Goal: Contribute content

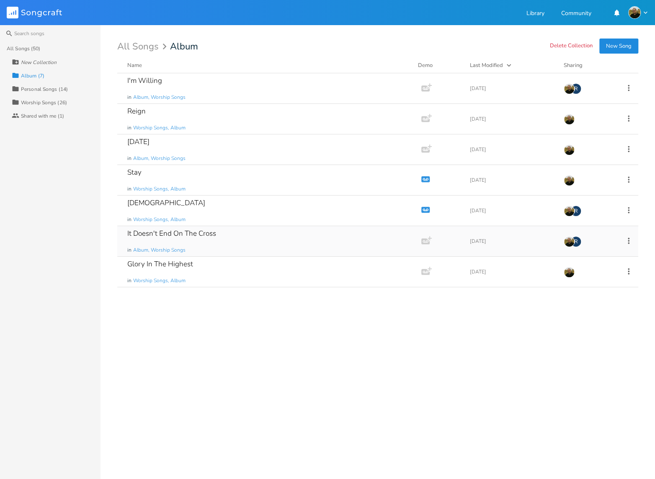
click at [200, 236] on div "It Doesn't End On The Cross" at bounding box center [171, 233] width 89 height 7
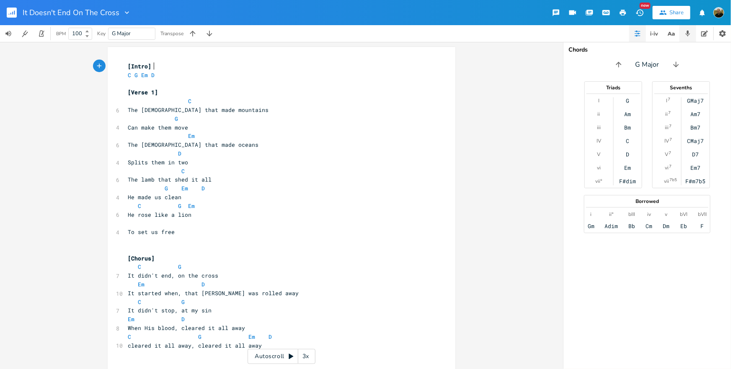
click at [655, 34] on icon "button" at bounding box center [688, 34] width 8 height 8
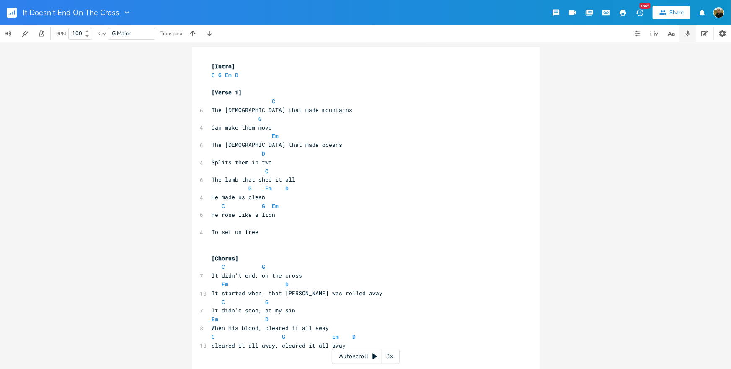
click at [655, 39] on button "button" at bounding box center [687, 33] width 17 height 17
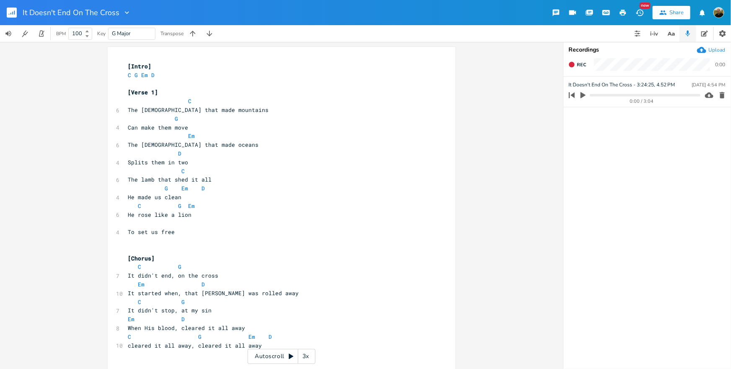
click at [584, 95] on icon "button" at bounding box center [582, 95] width 5 height 6
click at [596, 94] on progress at bounding box center [645, 95] width 110 height 3
click at [584, 96] on icon "button" at bounding box center [582, 94] width 5 height 5
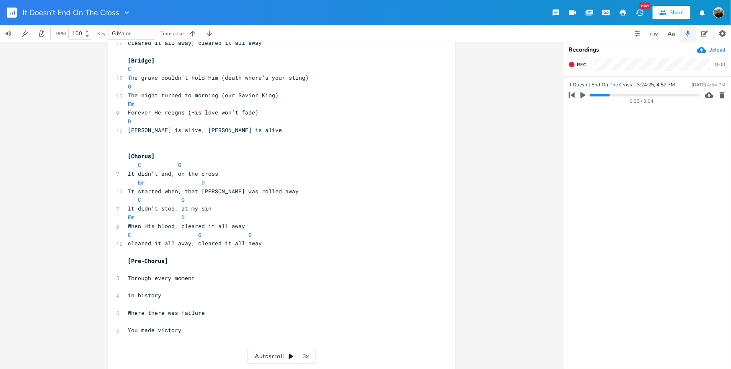
scroll to position [576, 0]
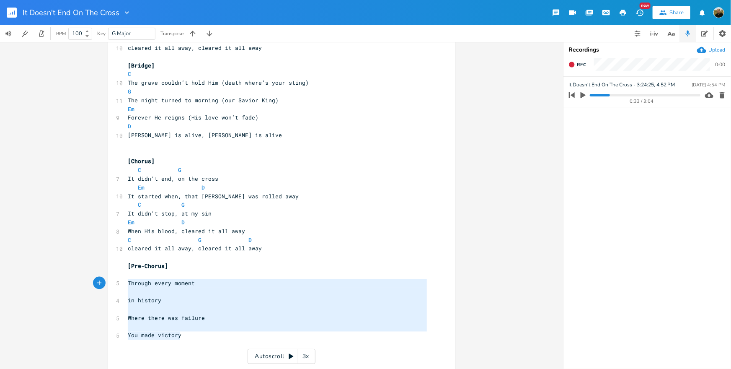
type textarea "[Pre-Chorus] Through every moment in history Where there was failure You made v…"
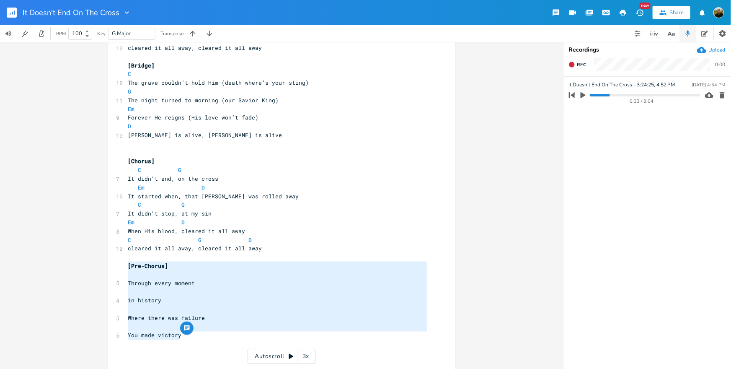
drag, startPoint x: 193, startPoint y: 338, endPoint x: 113, endPoint y: 270, distance: 105.2
click at [157, 258] on pre "​" at bounding box center [277, 257] width 302 height 9
type textarea "[Pre-Chorus] Through every moment in history Where there was failure You made v…"
drag, startPoint x: 136, startPoint y: 317, endPoint x: 113, endPoint y: 266, distance: 56.4
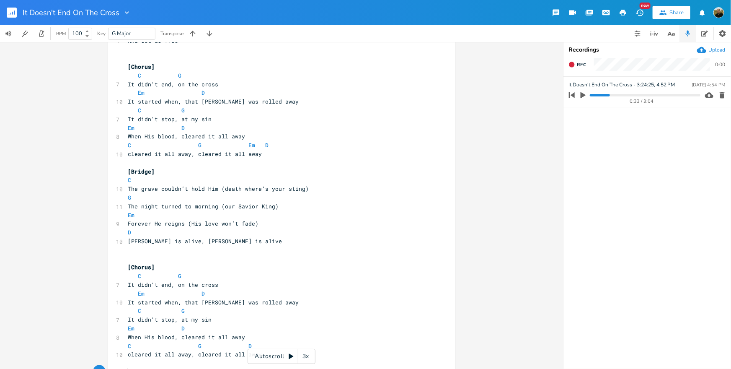
scroll to position [498, 0]
